Goal: Entertainment & Leisure: Consume media (video, audio)

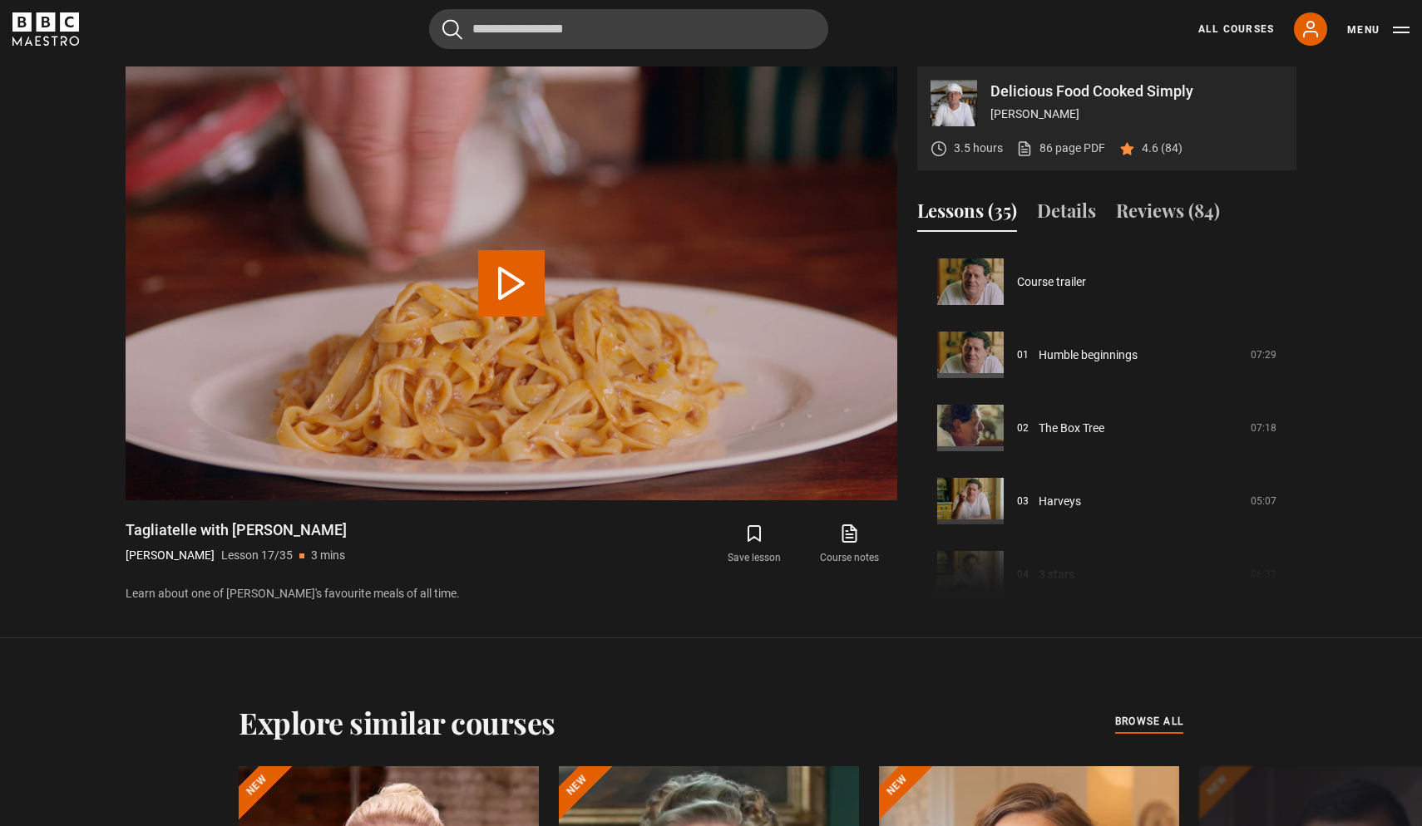
scroll to position [1171, 0]
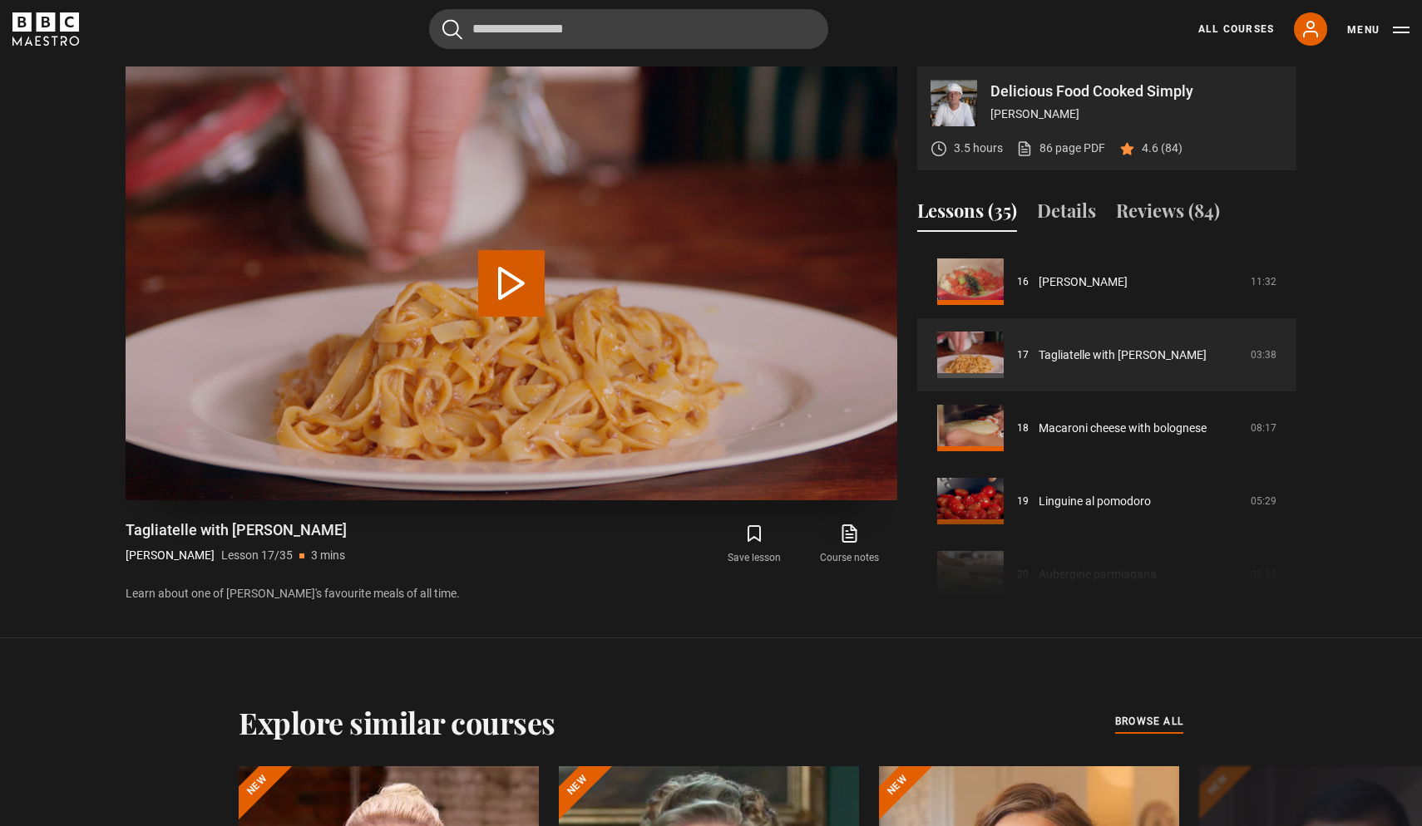
click at [741, 267] on video "Video Player" at bounding box center [511, 284] width 771 height 434
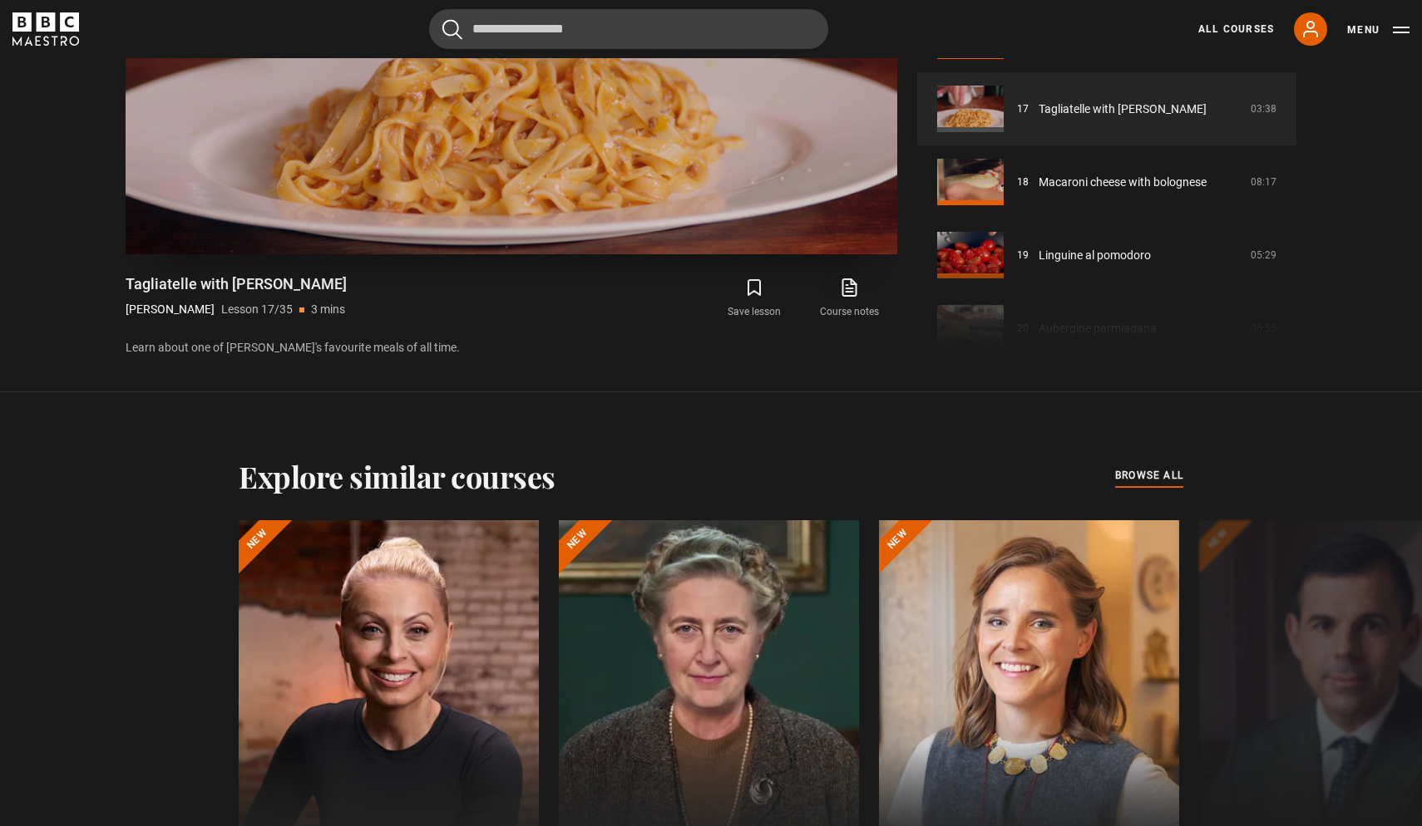
scroll to position [1082, 0]
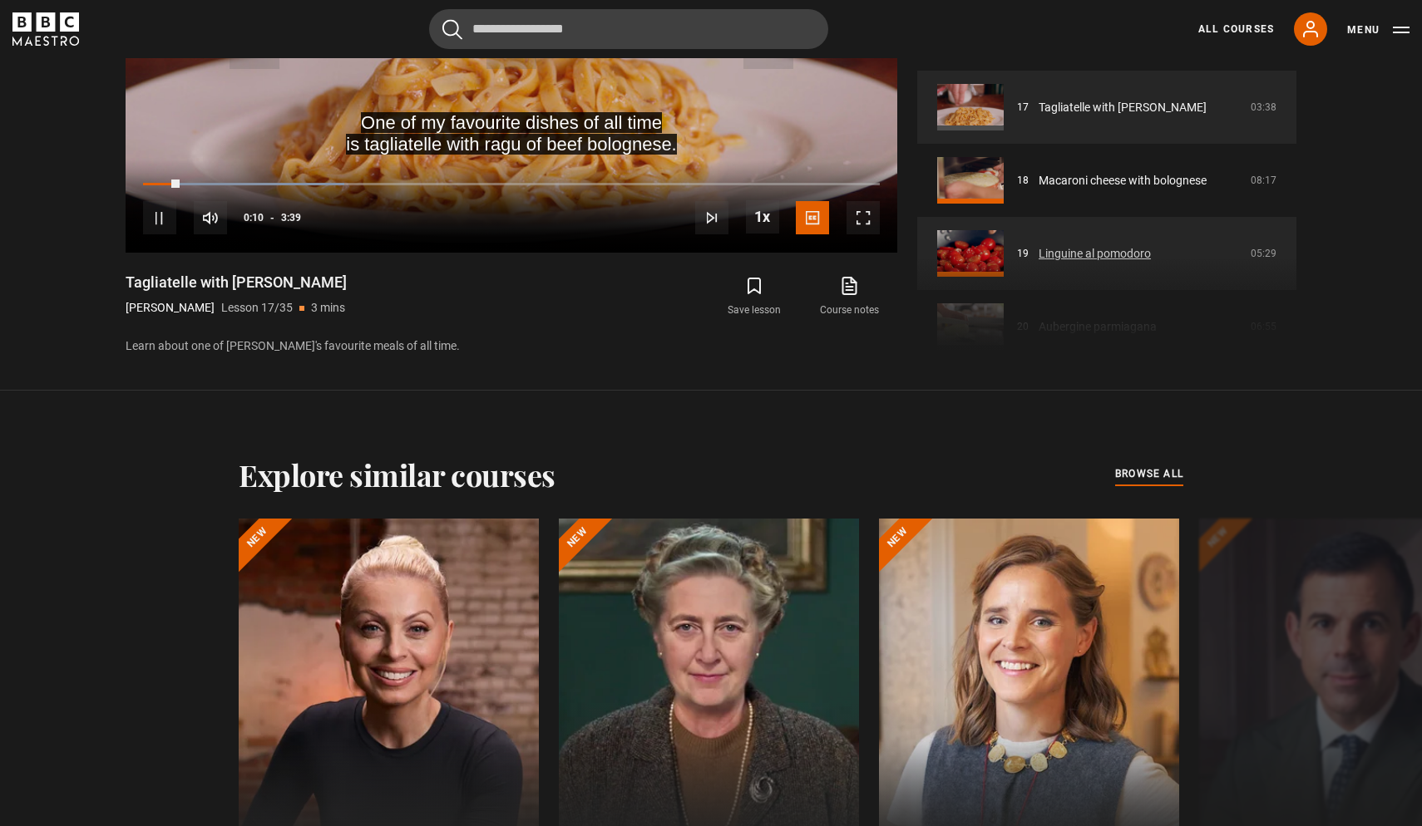
click at [1073, 250] on link "Linguine al pomodoro" at bounding box center [1094, 253] width 112 height 17
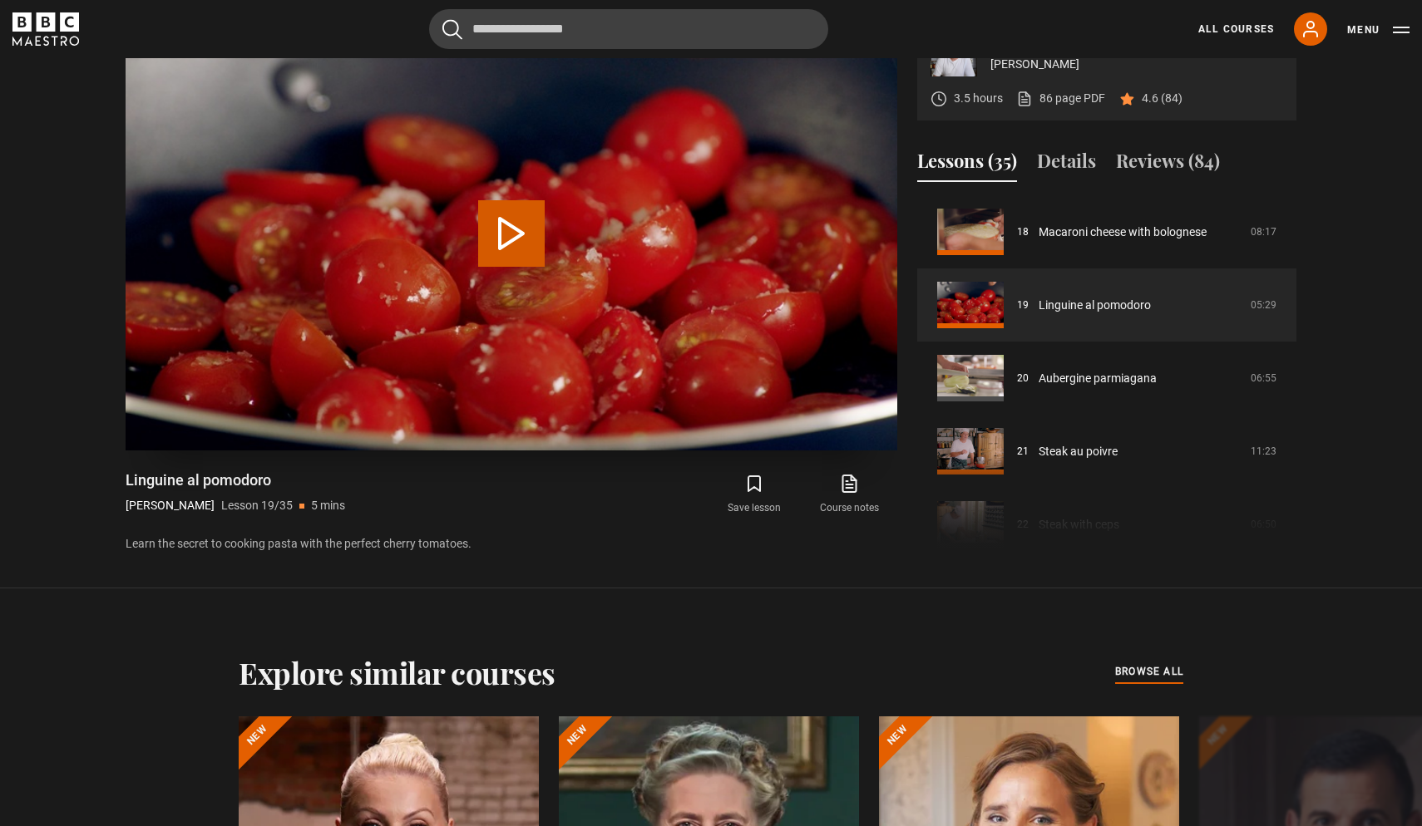
scroll to position [889, 0]
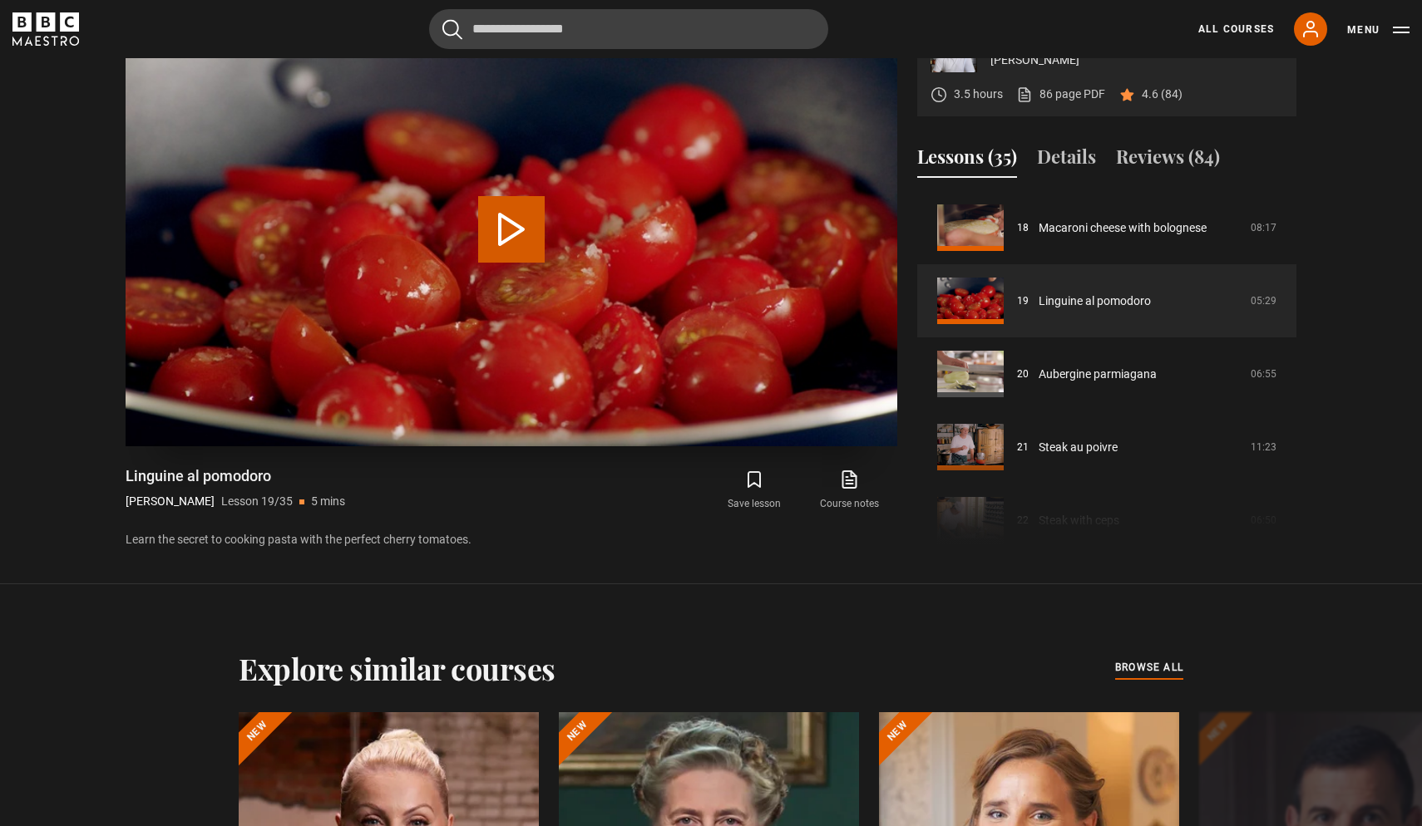
click at [510, 233] on button "Play Lesson Linguine al pomodoro" at bounding box center [511, 229] width 67 height 67
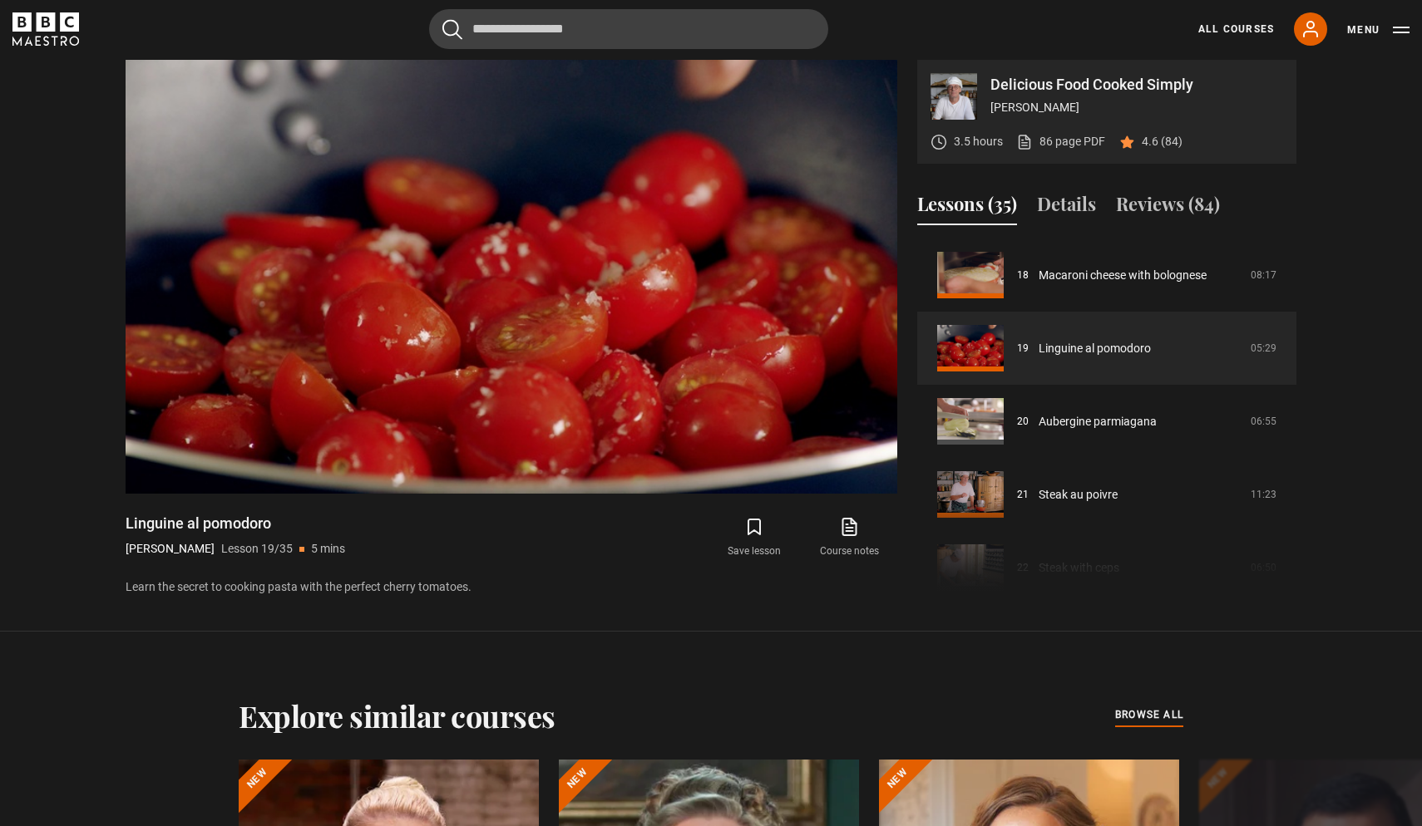
scroll to position [855, 0]
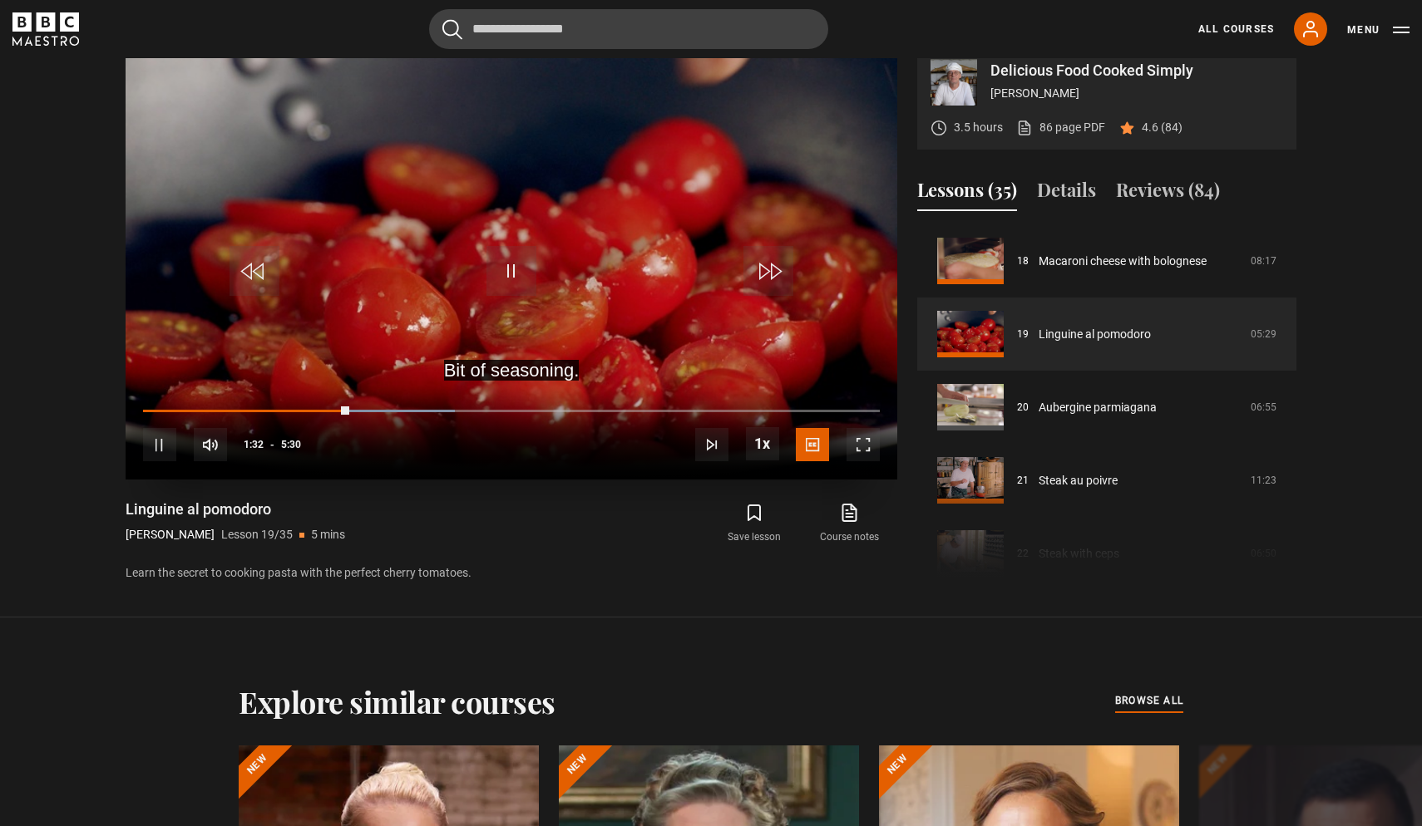
click at [521, 254] on span "Video Player" at bounding box center [511, 271] width 50 height 50
click at [508, 274] on span "Video Player" at bounding box center [511, 271] width 50 height 50
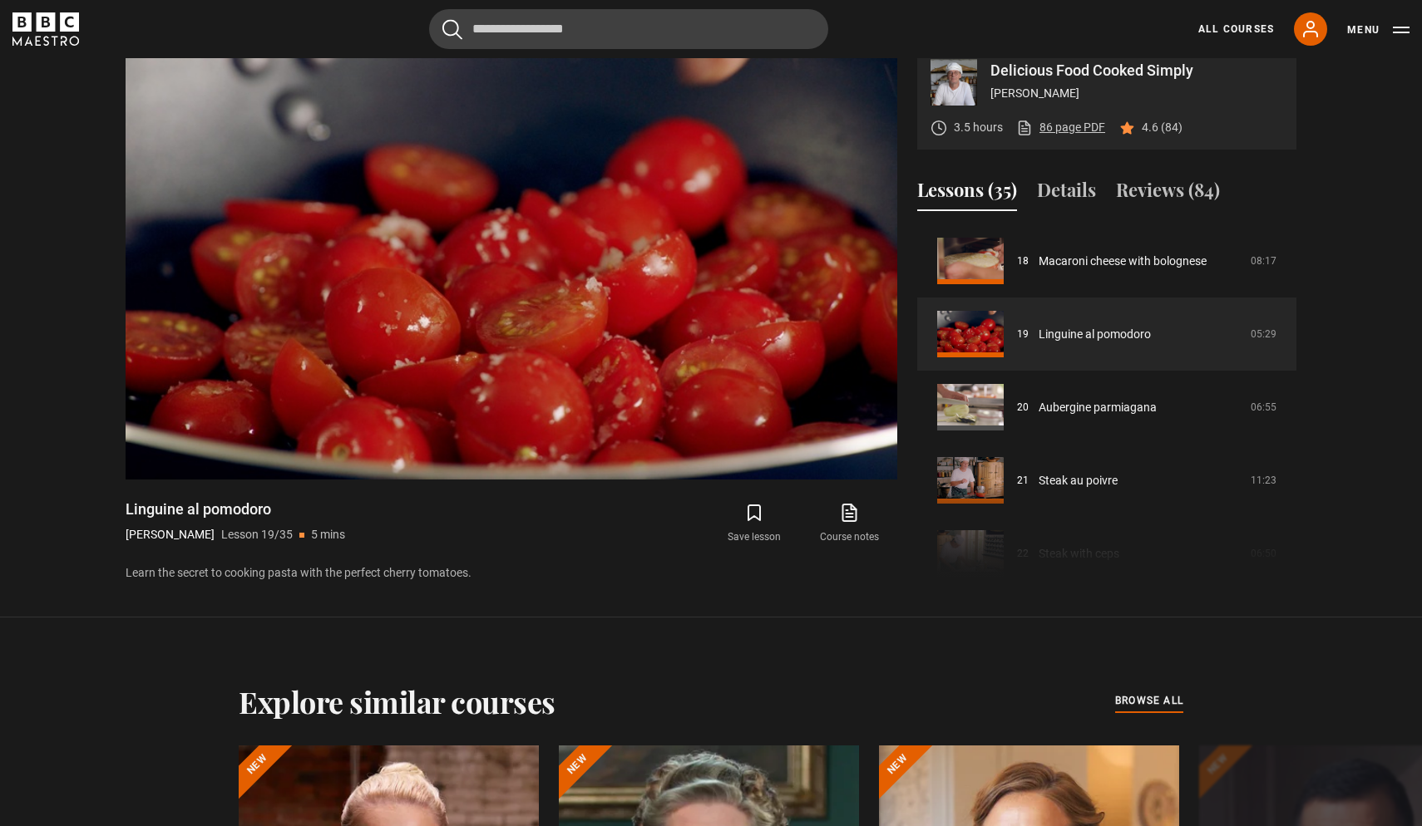
click at [1056, 129] on link "86 page PDF (opens in new tab)" at bounding box center [1060, 127] width 89 height 17
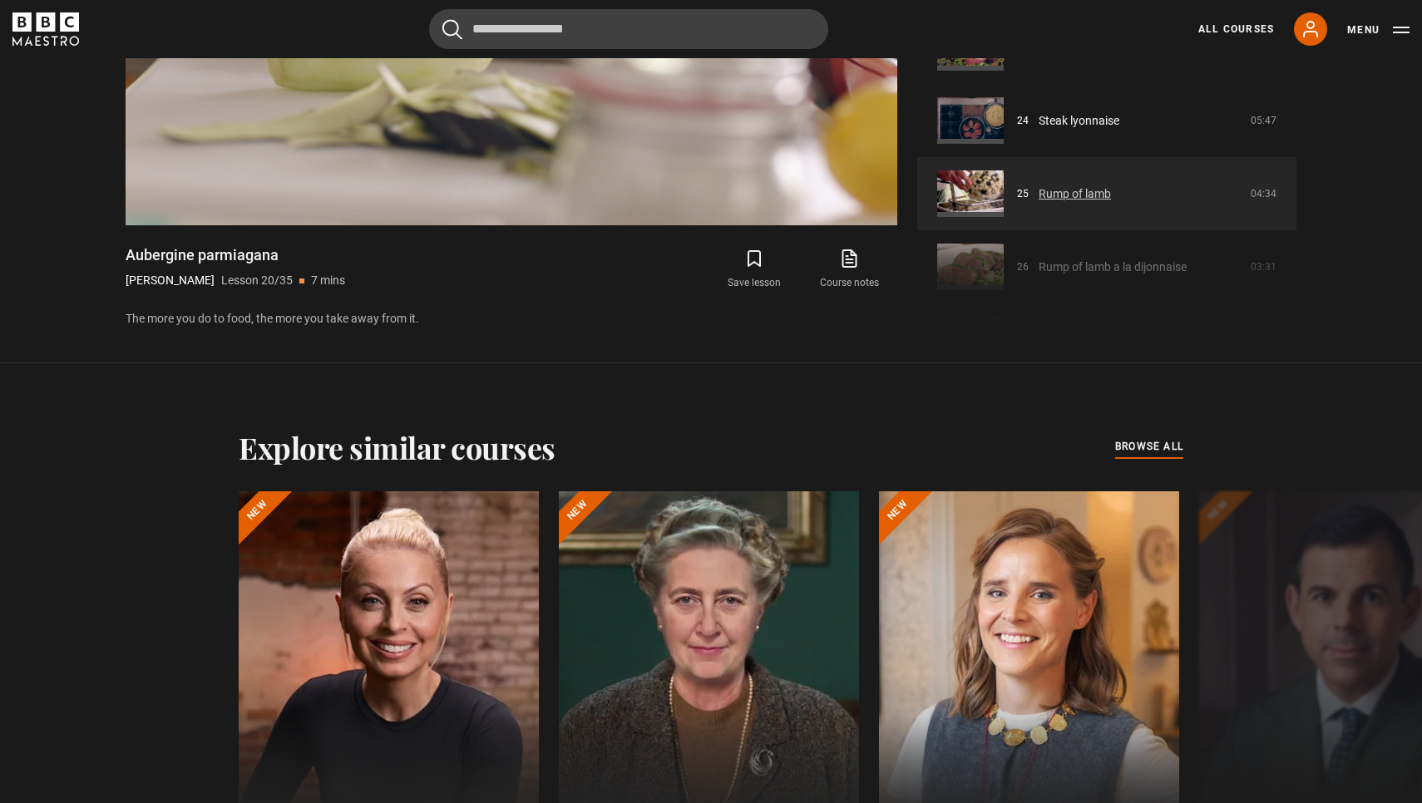
scroll to position [1629, 0]
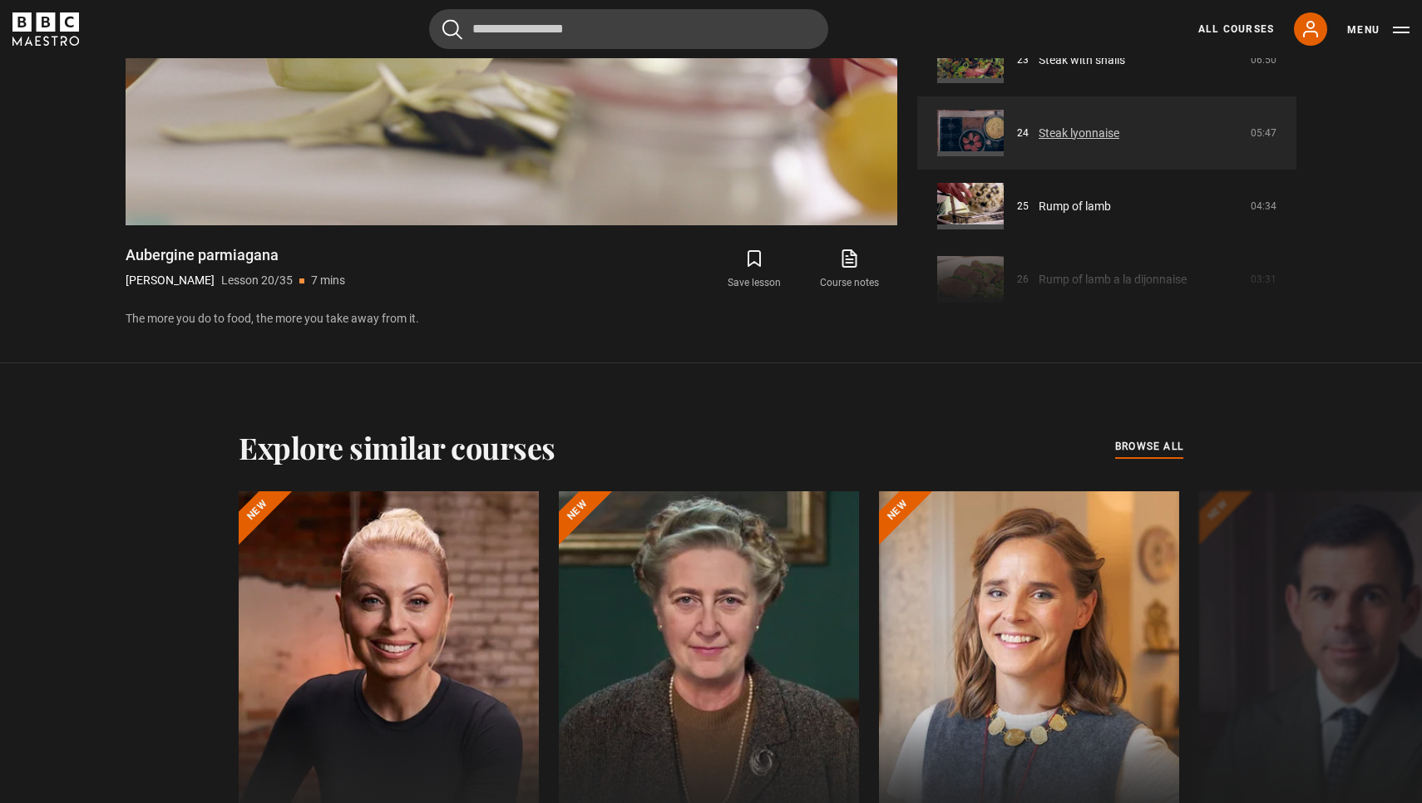
click at [1076, 134] on link "Steak lyonnaise" at bounding box center [1078, 133] width 81 height 17
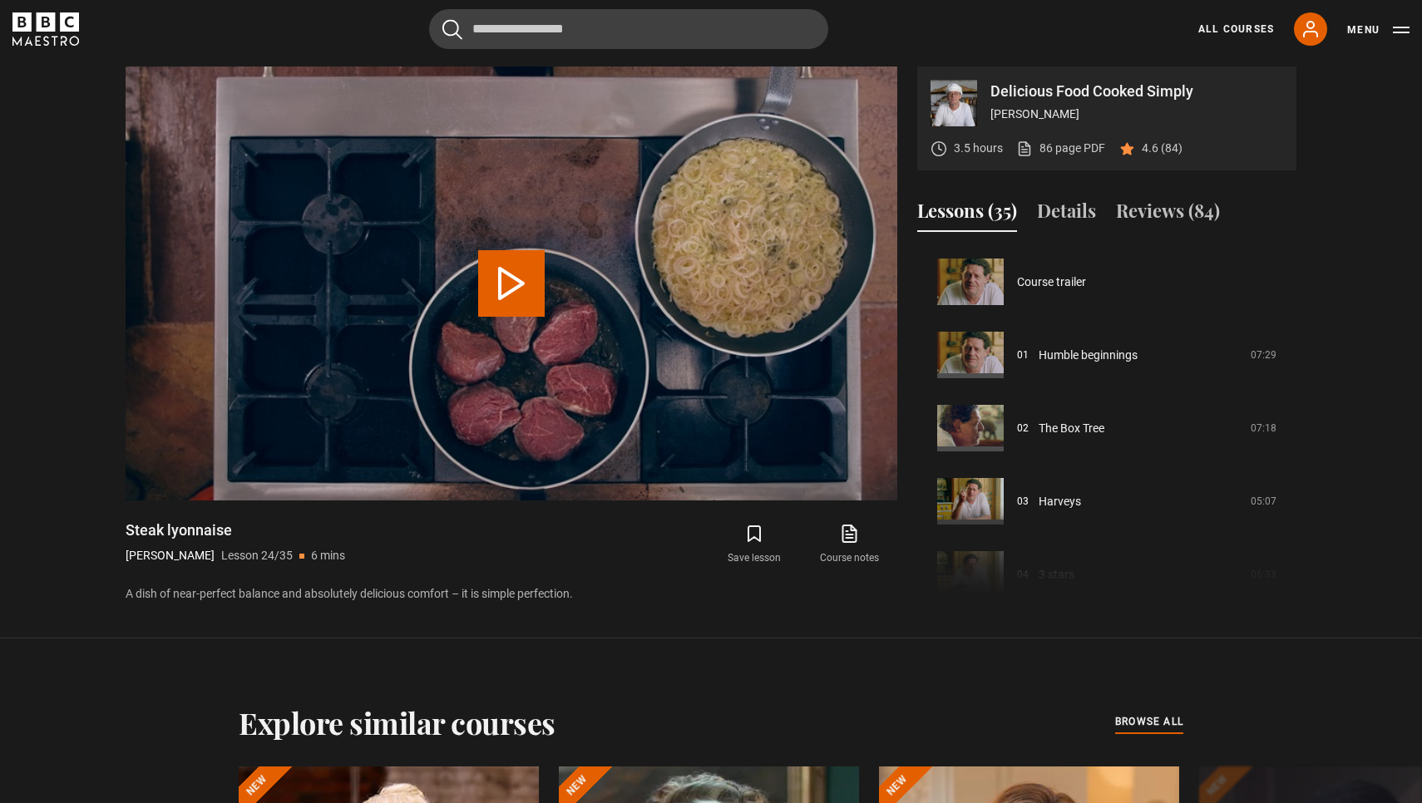
scroll to position [1683, 0]
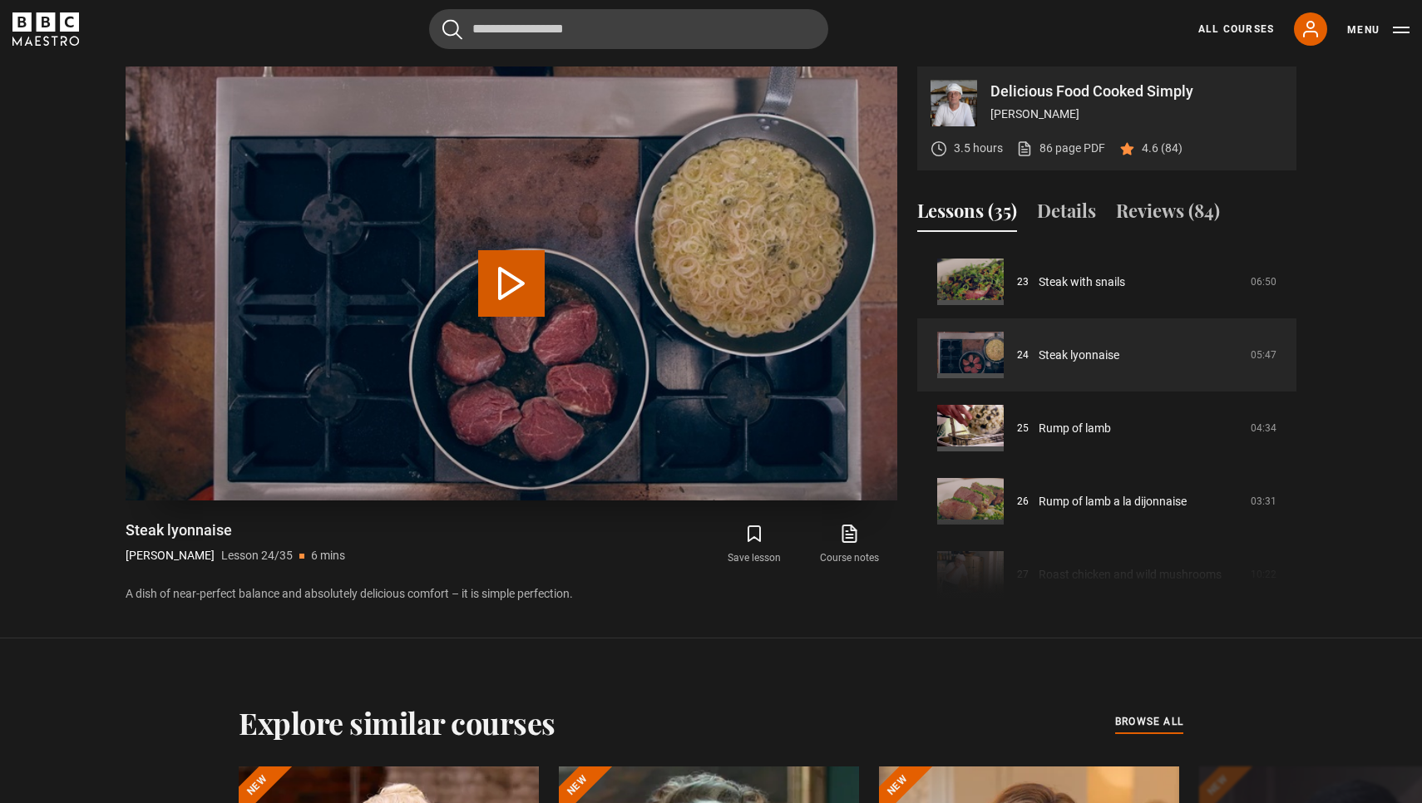
click at [512, 283] on button "Play Lesson Steak lyonnaise" at bounding box center [511, 283] width 67 height 67
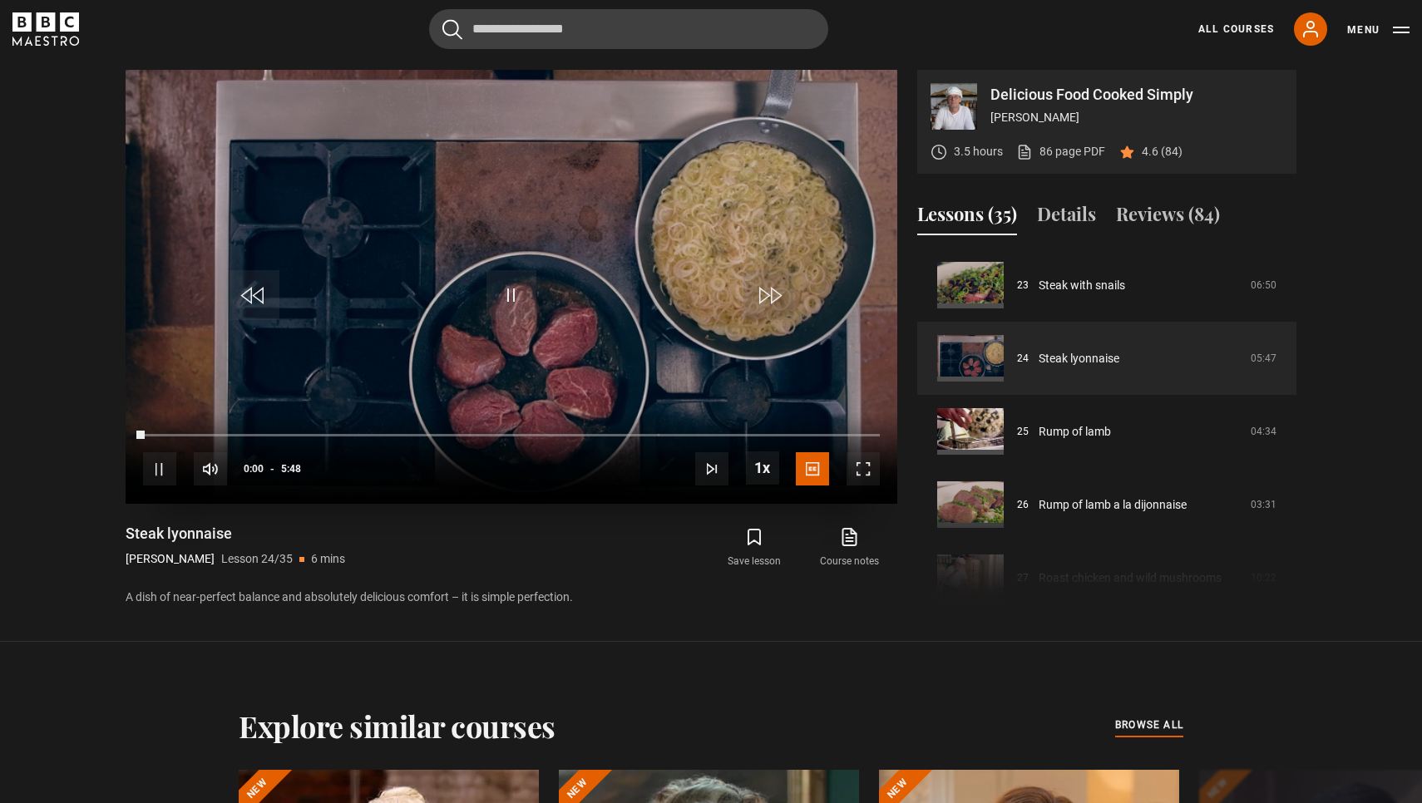
scroll to position [807, 0]
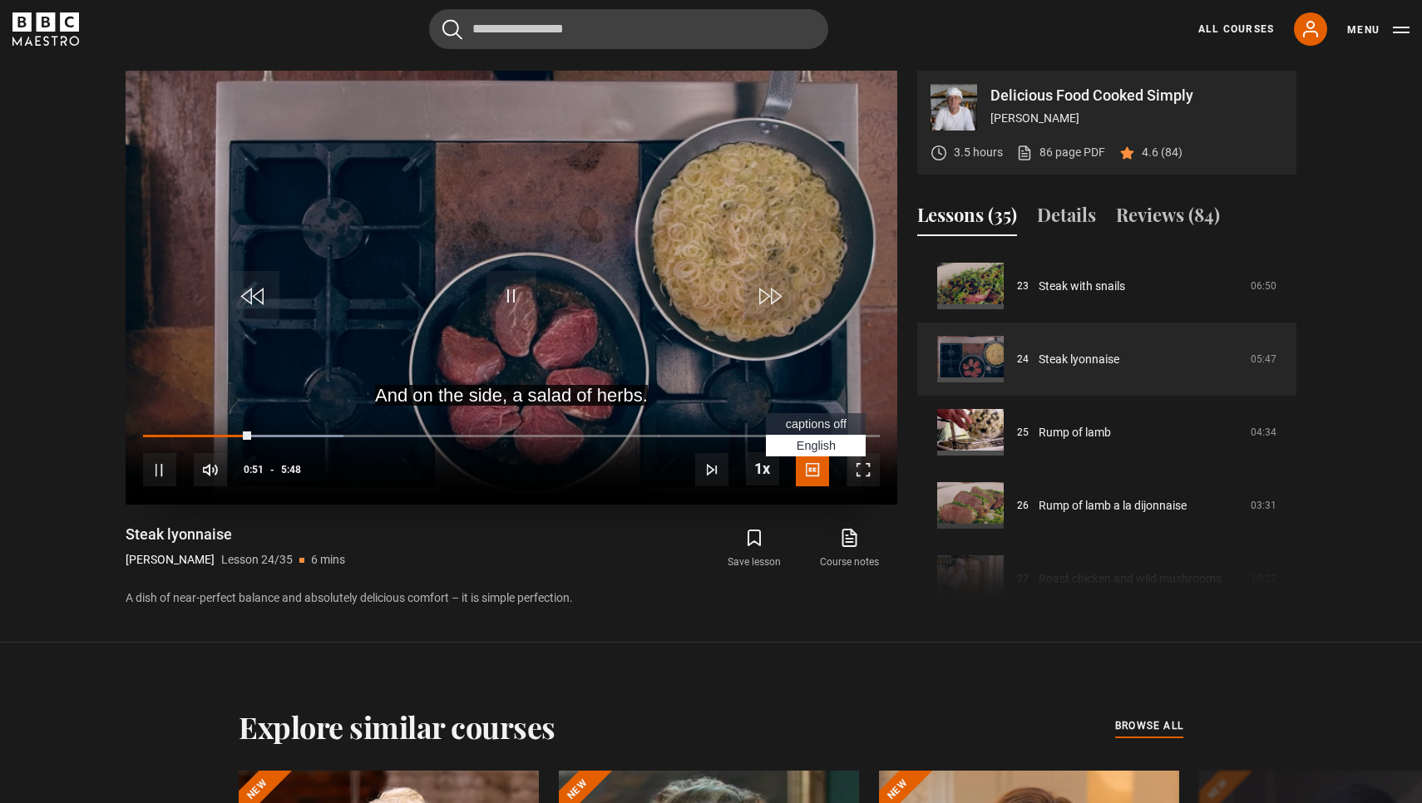
click at [808, 421] on span "captions off" at bounding box center [816, 423] width 61 height 13
click at [866, 469] on span "Video Player" at bounding box center [862, 469] width 33 height 33
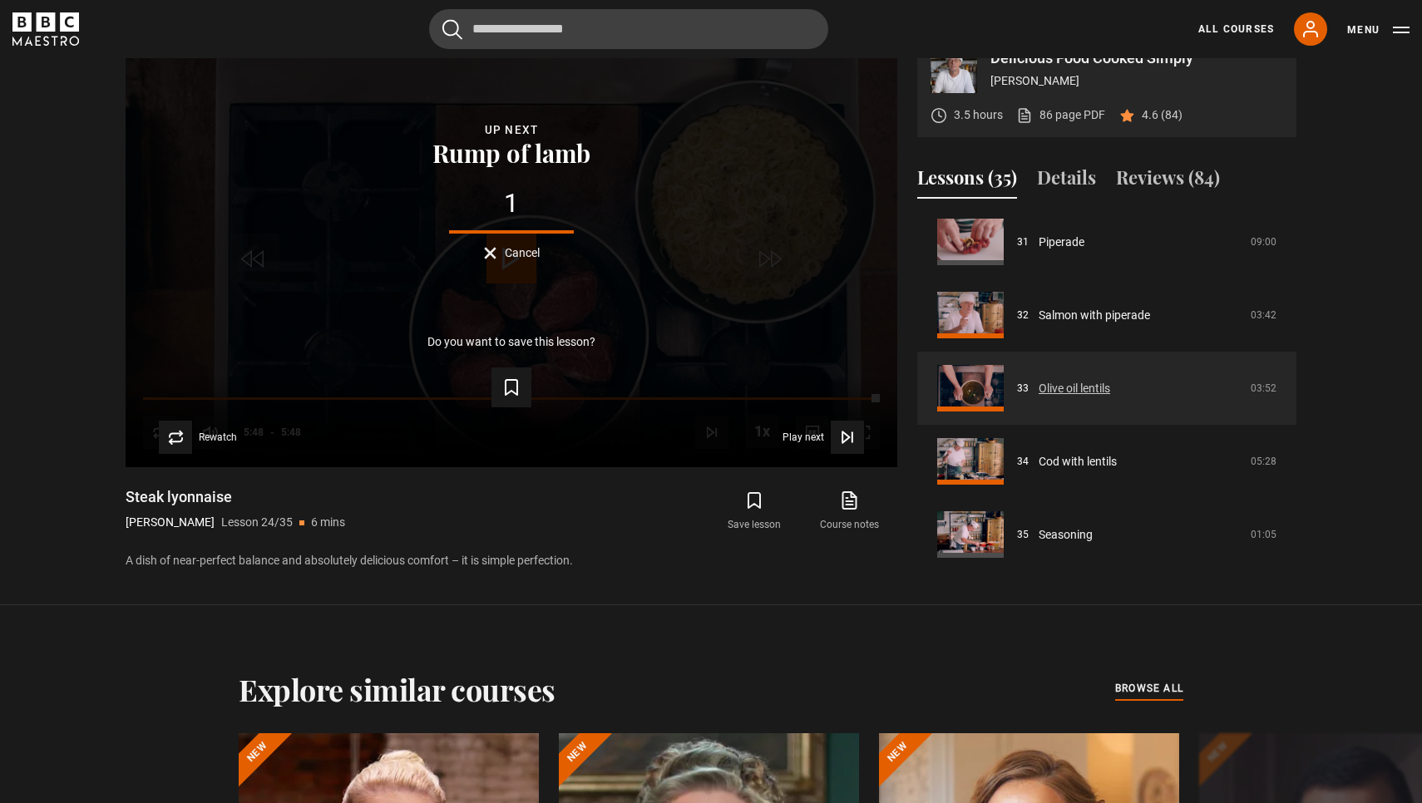
scroll to position [2277, 0]
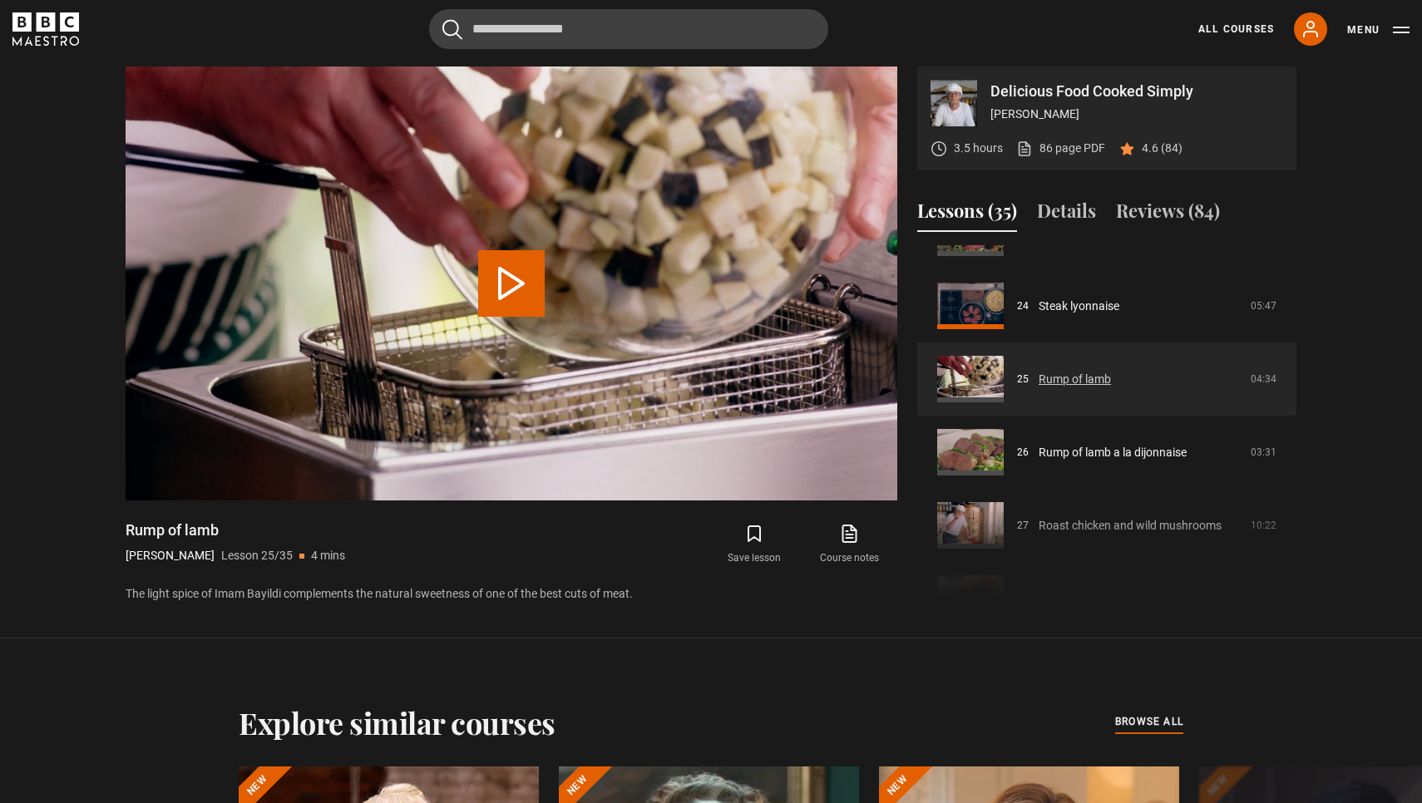
scroll to position [1735, 0]
click at [1063, 522] on div "Course trailer 01 Humble beginnings 07:29 02 The Box Tree 07:18 03 Harveys 05:0…" at bounding box center [1106, 424] width 379 height 359
click at [1081, 520] on div "Course trailer 01 Humble beginnings 07:29 02 The Box Tree 07:18 03 Harveys 05:0…" at bounding box center [1106, 424] width 379 height 359
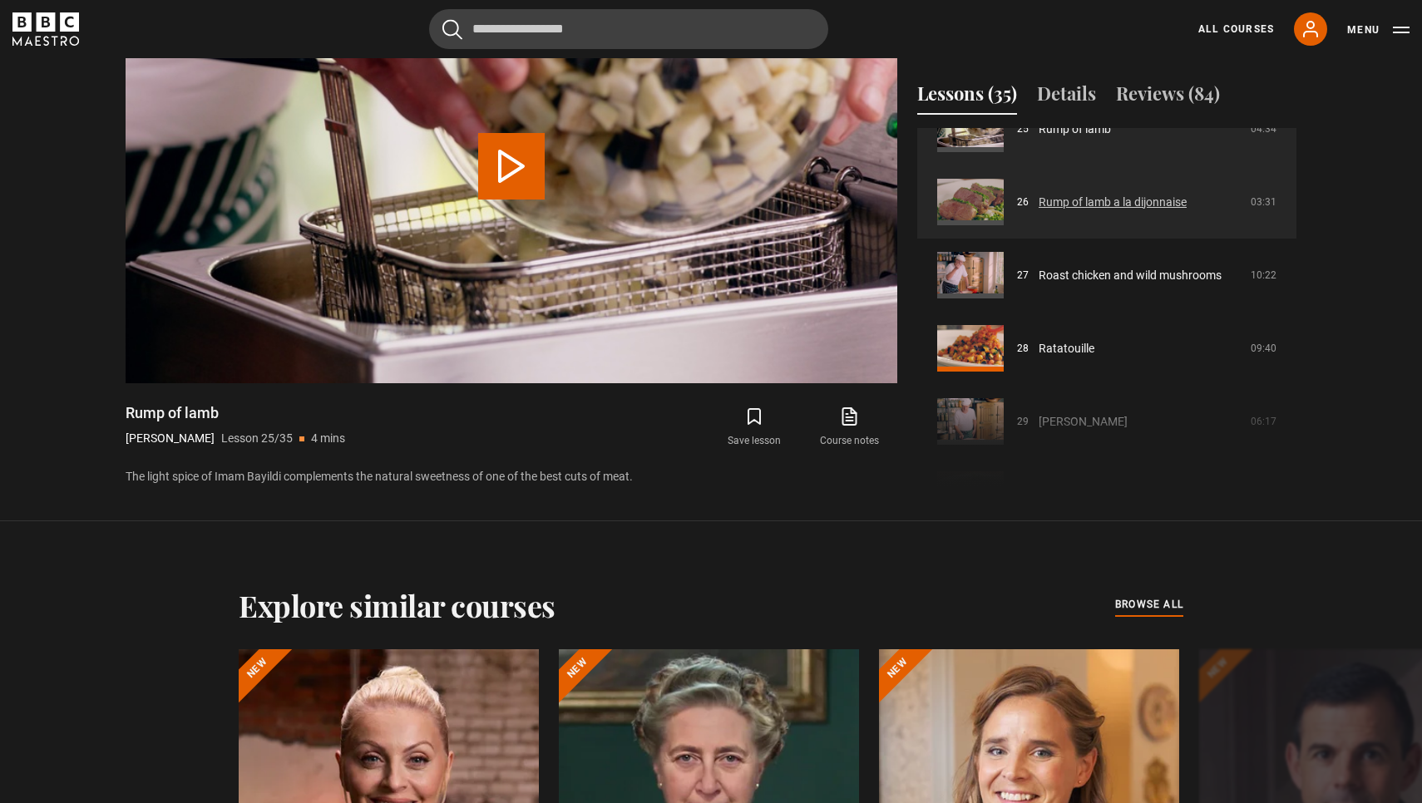
scroll to position [1871, 0]
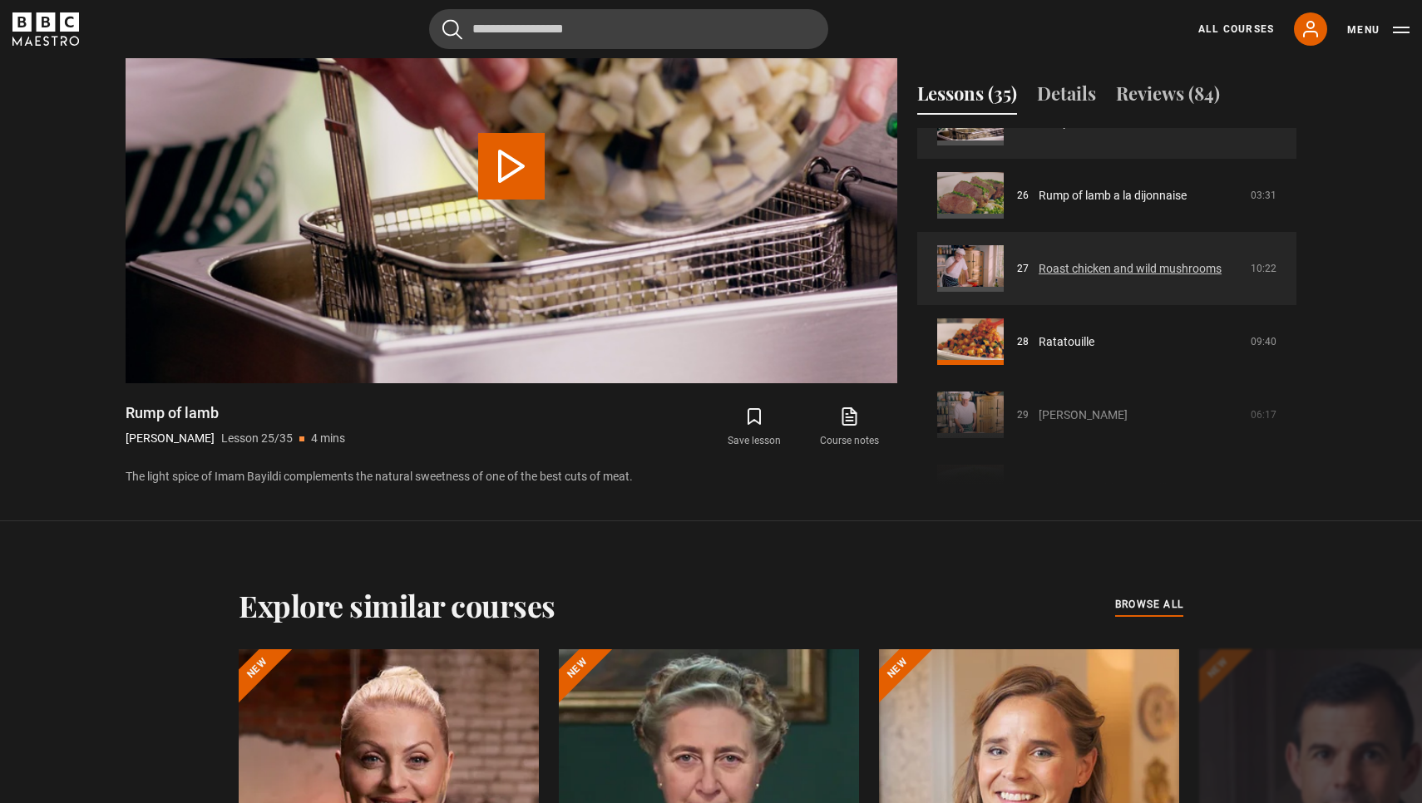
click at [1100, 271] on link "Roast chicken and wild mushrooms" at bounding box center [1129, 268] width 183 height 17
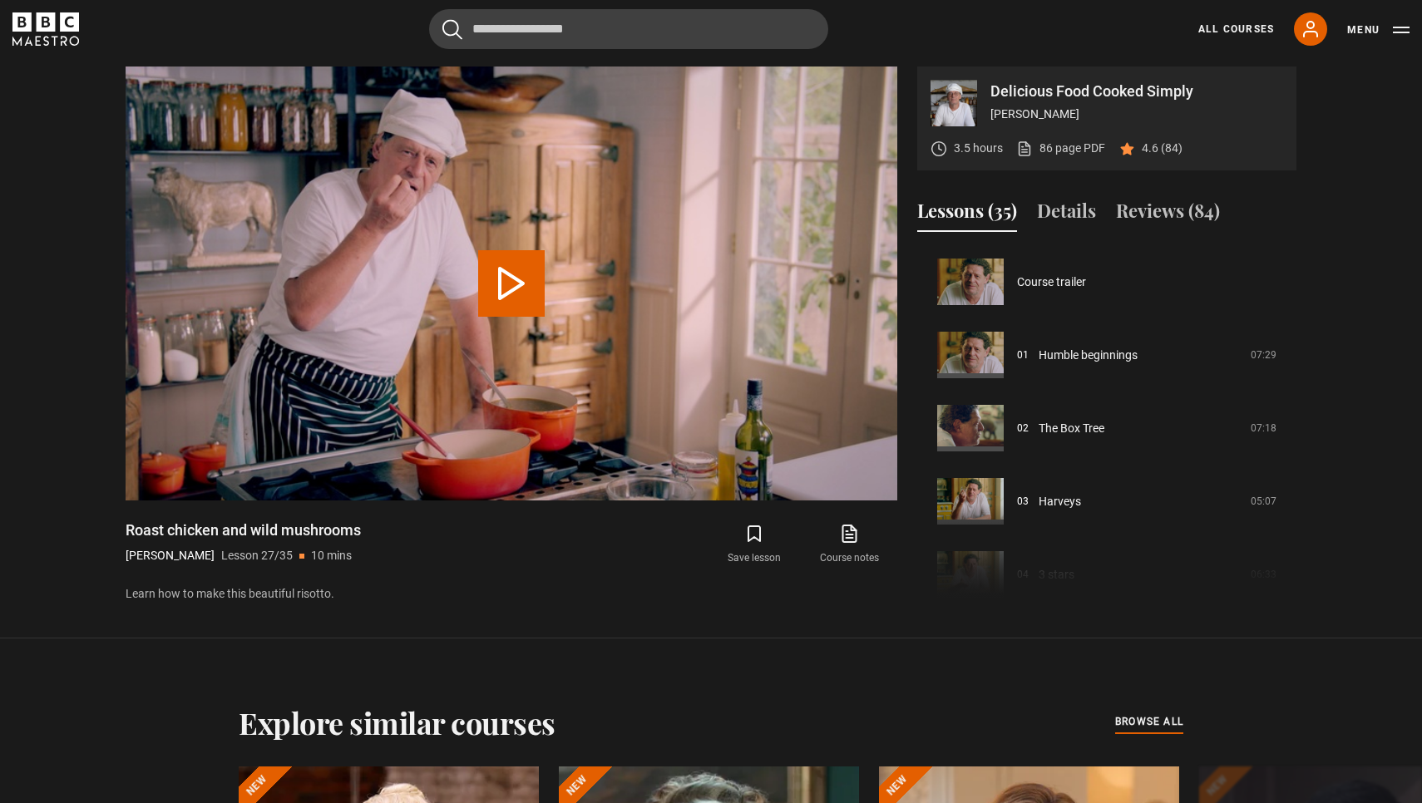
scroll to position [1902, 0]
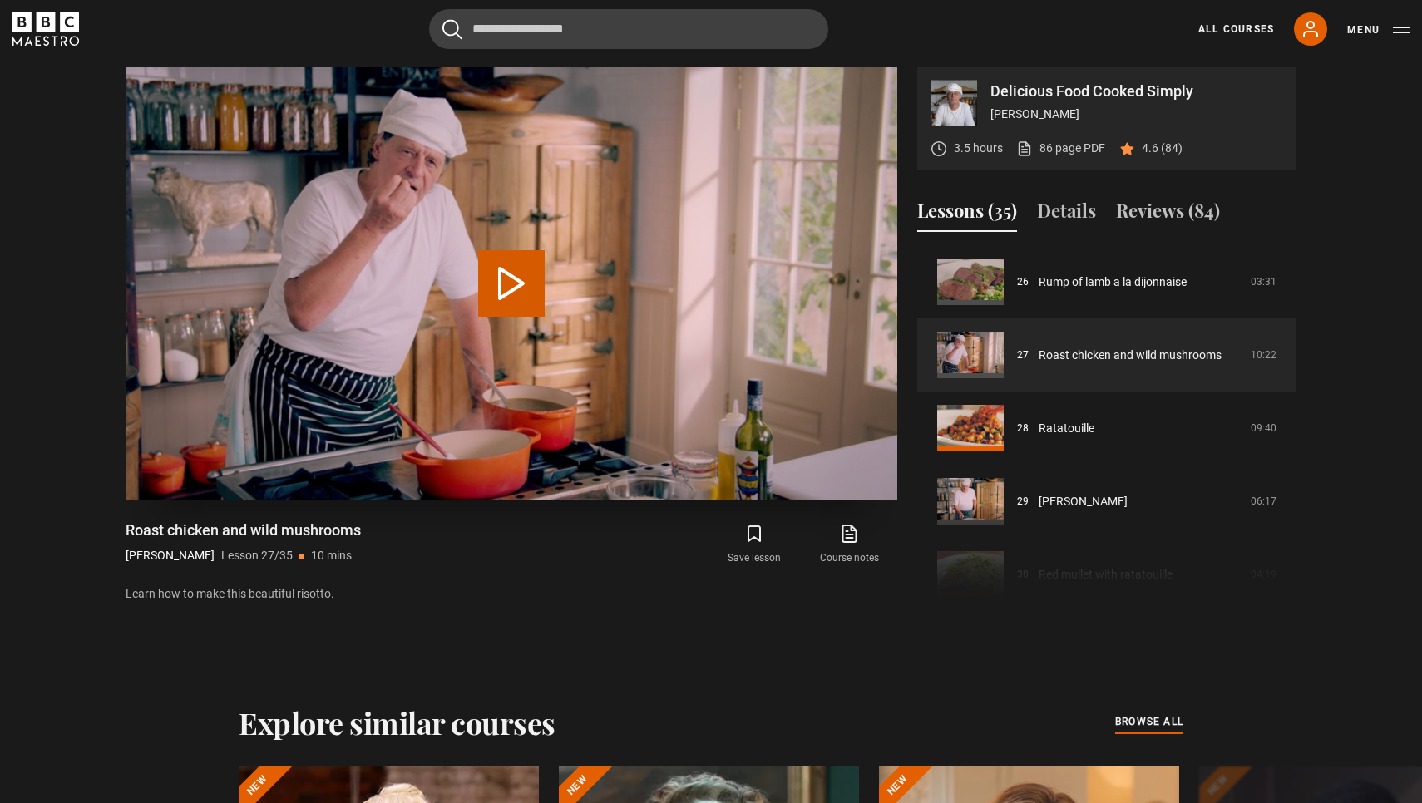
click at [507, 285] on button "Play Lesson Roast chicken and wild mushrooms" at bounding box center [511, 283] width 67 height 67
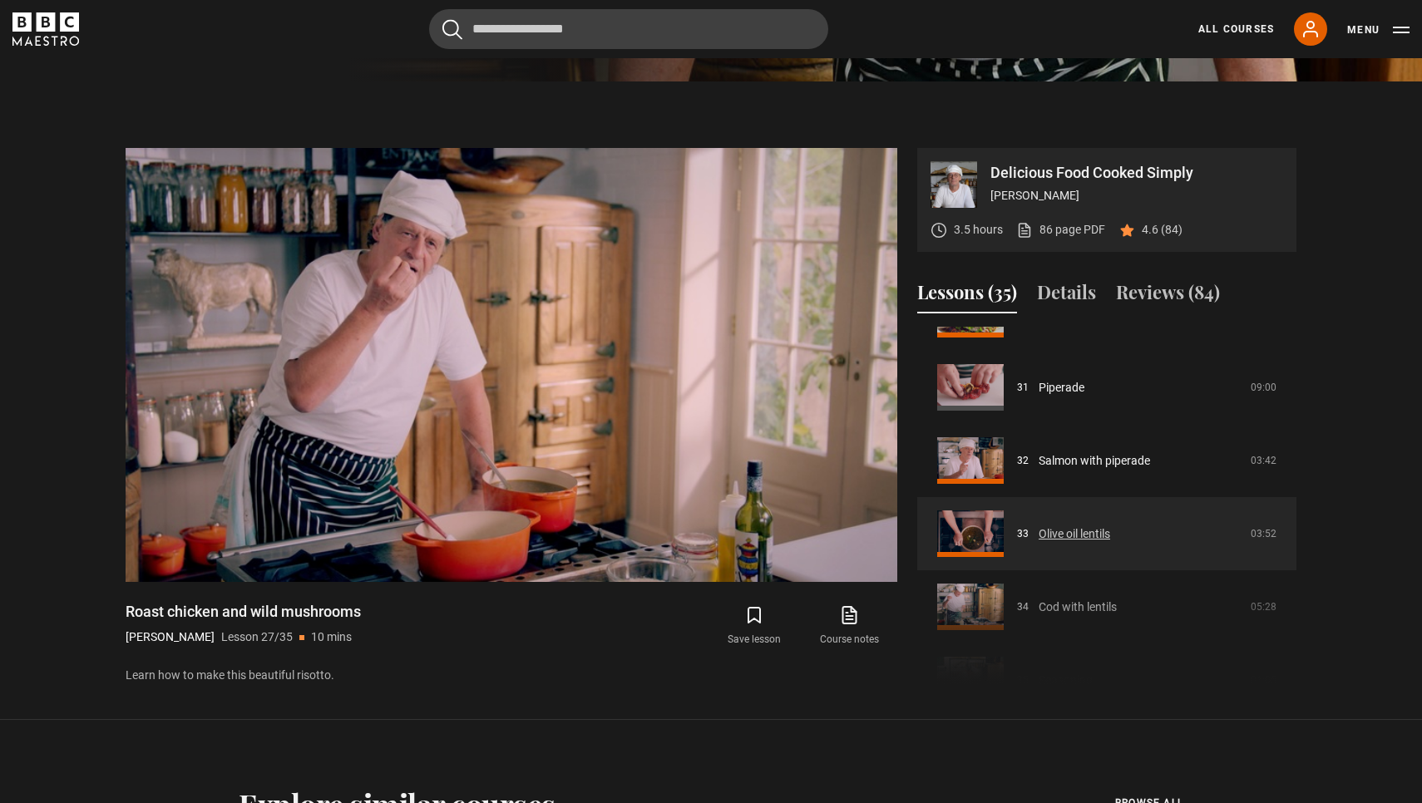
scroll to position [2246, 0]
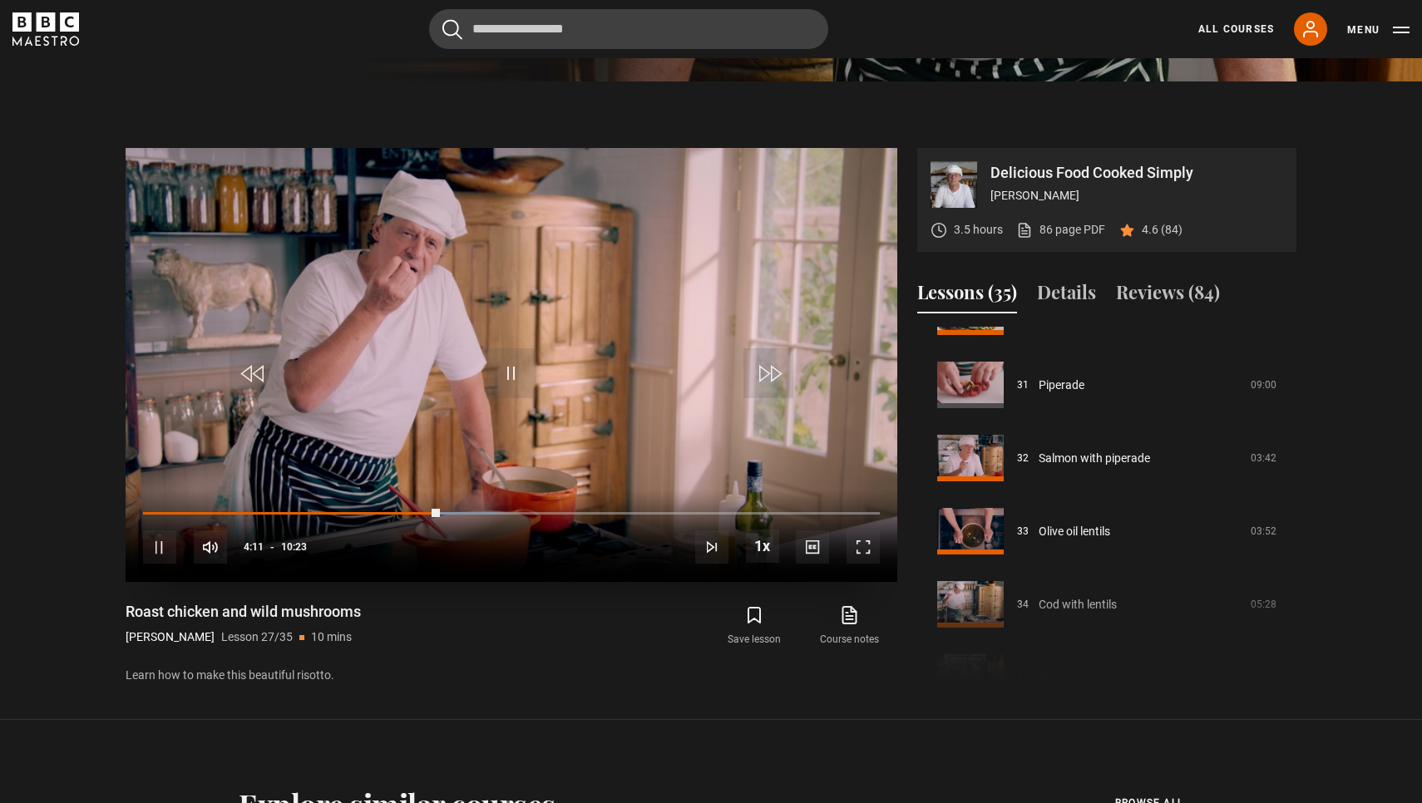
click at [865, 549] on span "Video Player" at bounding box center [862, 546] width 33 height 33
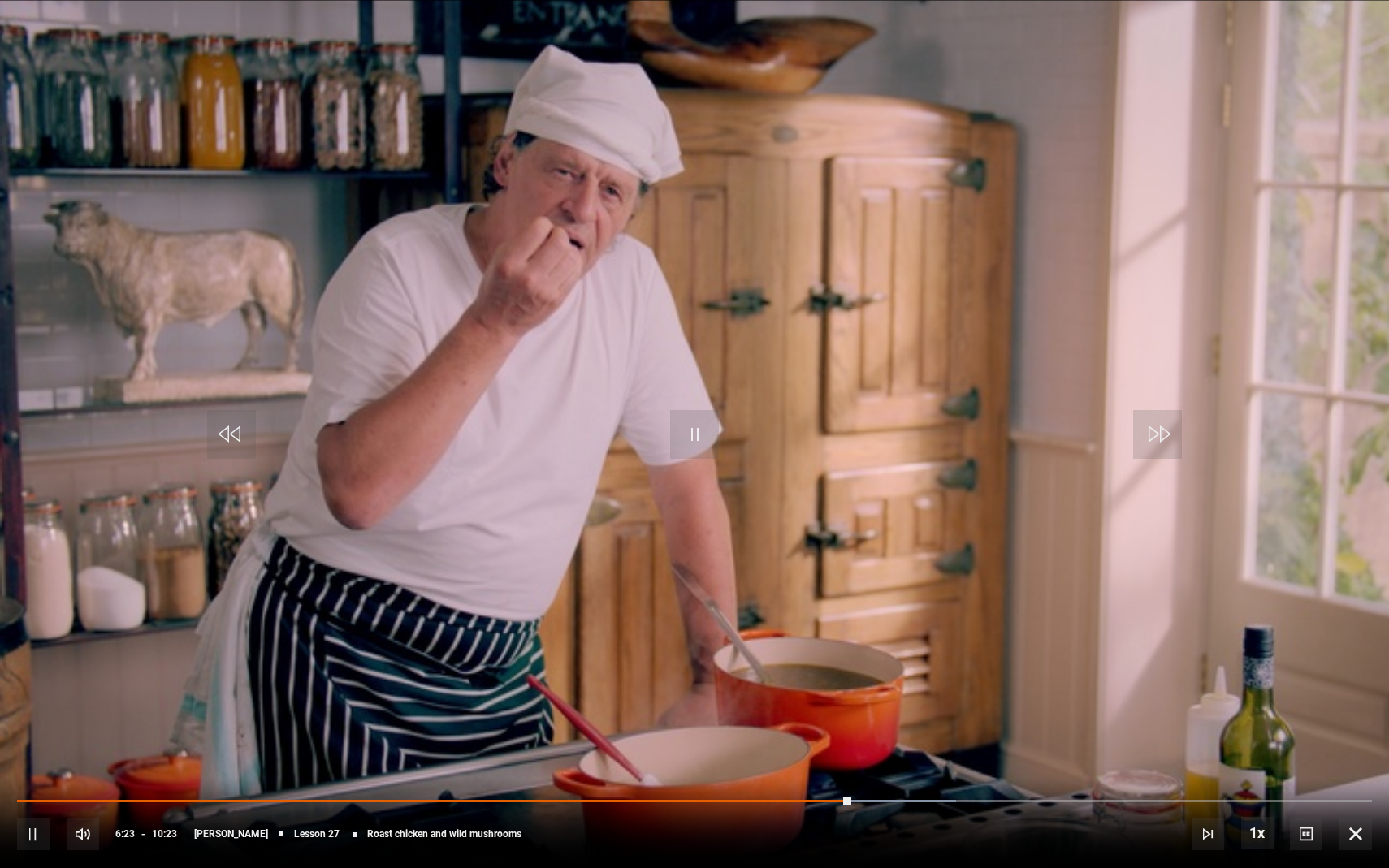
click at [700, 438] on span "Video Player" at bounding box center [694, 434] width 49 height 49
click at [689, 431] on span "Video Player" at bounding box center [694, 434] width 49 height 49
click at [692, 435] on span "Video Player" at bounding box center [694, 434] width 49 height 49
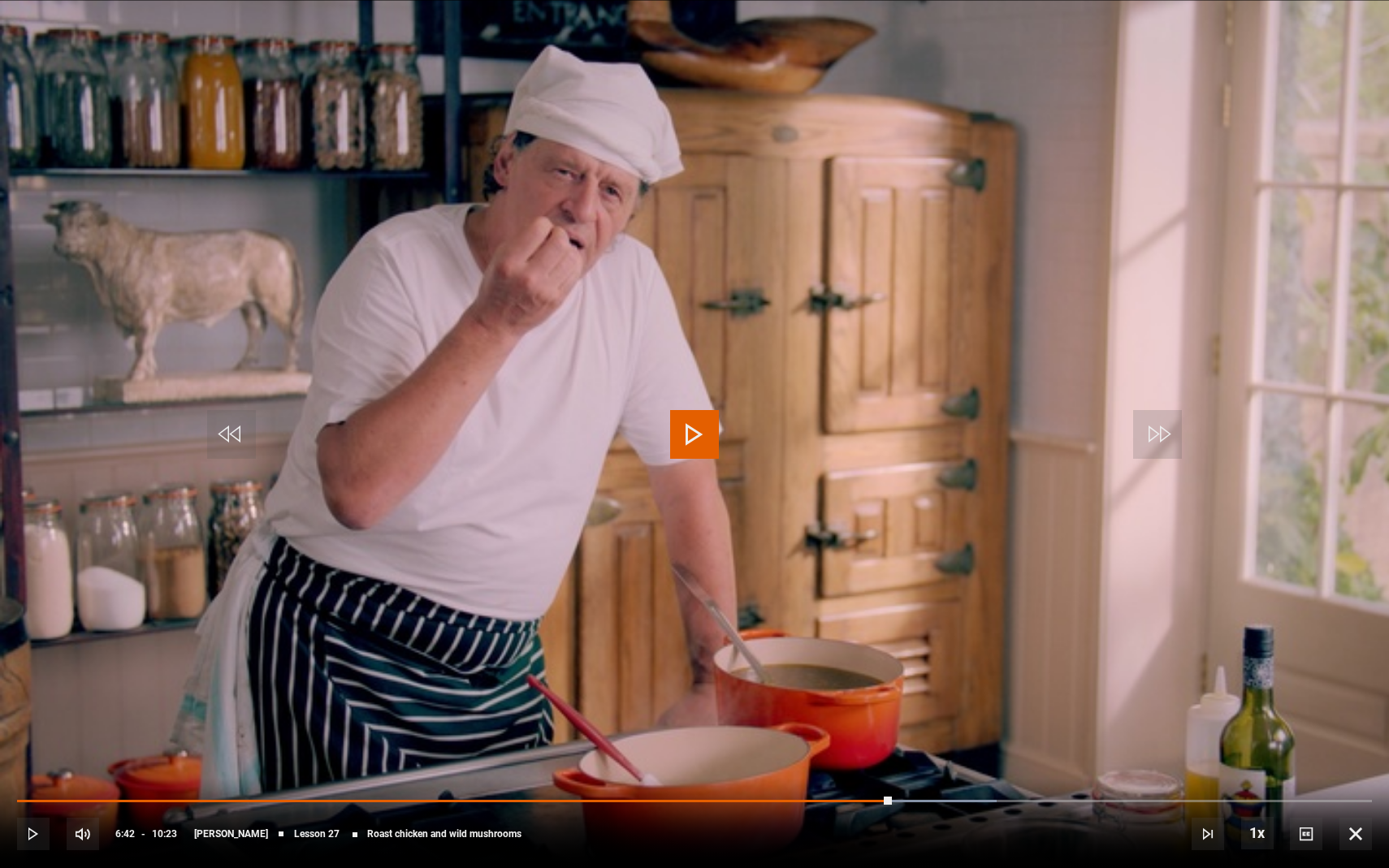
click at [687, 426] on span "Video Player" at bounding box center [694, 434] width 49 height 49
